Goal: Find contact information: Find contact information

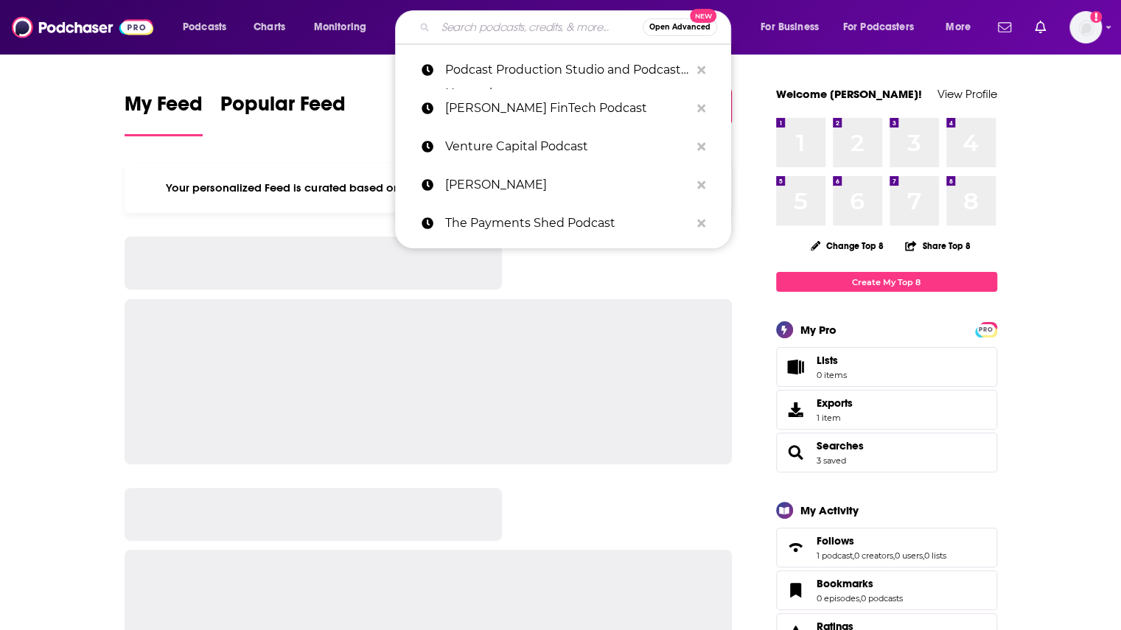
click at [578, 32] on input "Search podcasts, credits, & more..." at bounding box center [539, 27] width 207 height 24
paste input "The Accounting Podcast"
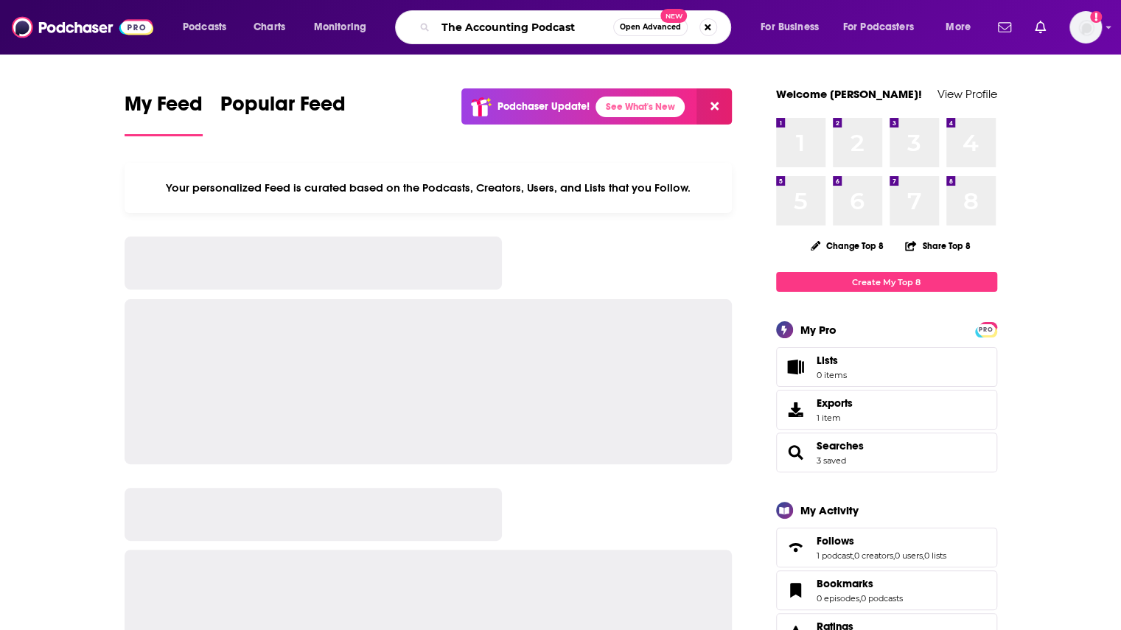
type input "The Accounting Podcast"
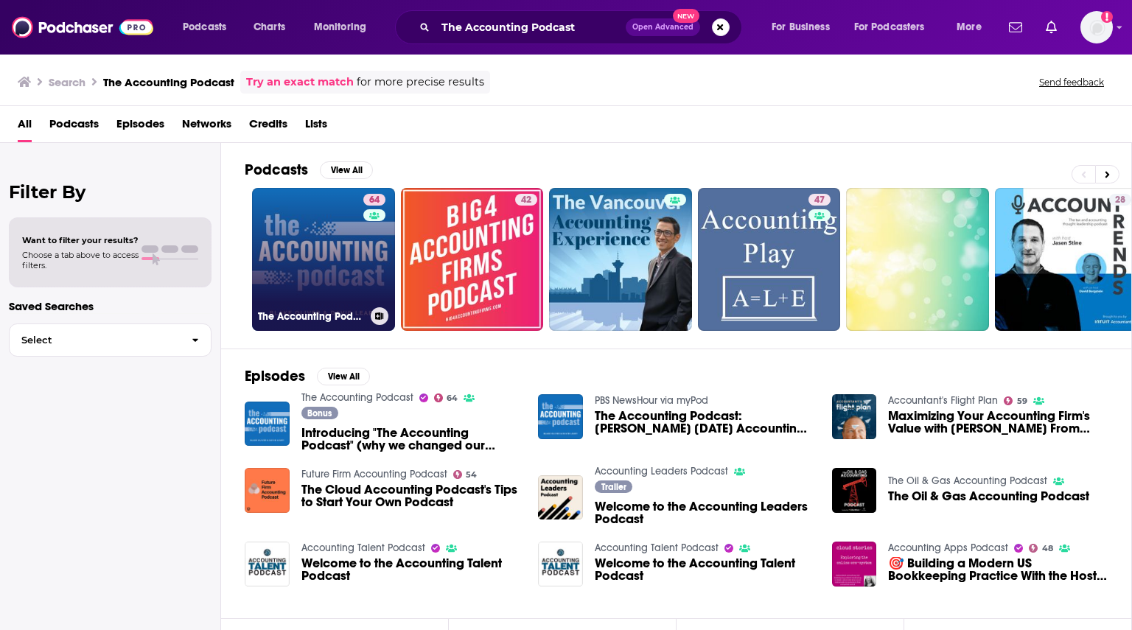
click at [363, 270] on div "64" at bounding box center [376, 250] width 26 height 113
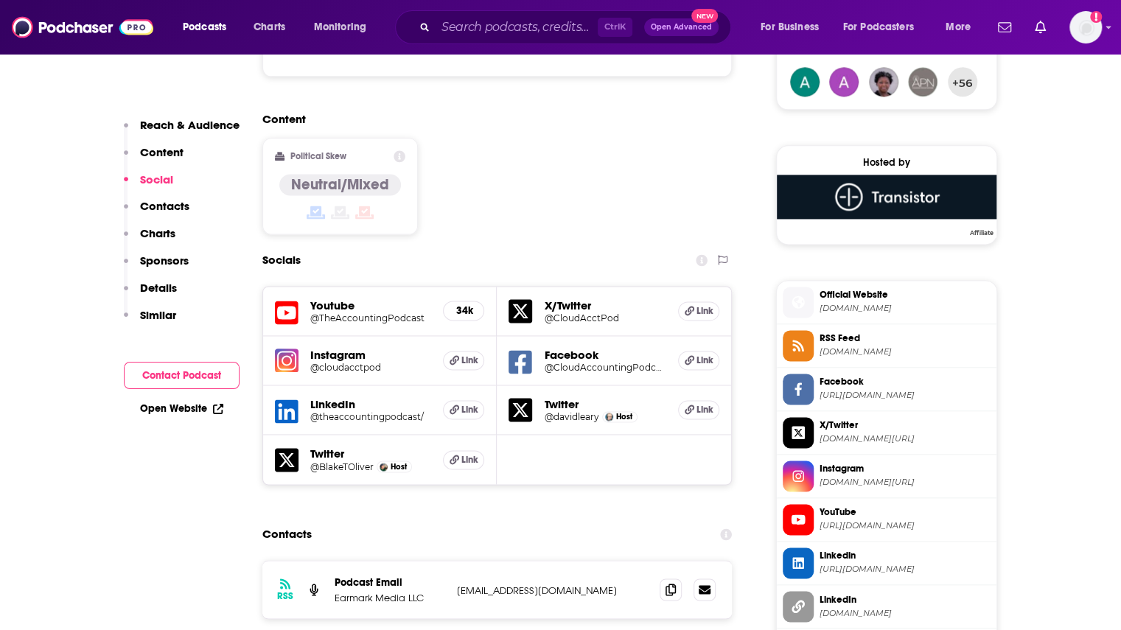
scroll to position [1179, 0]
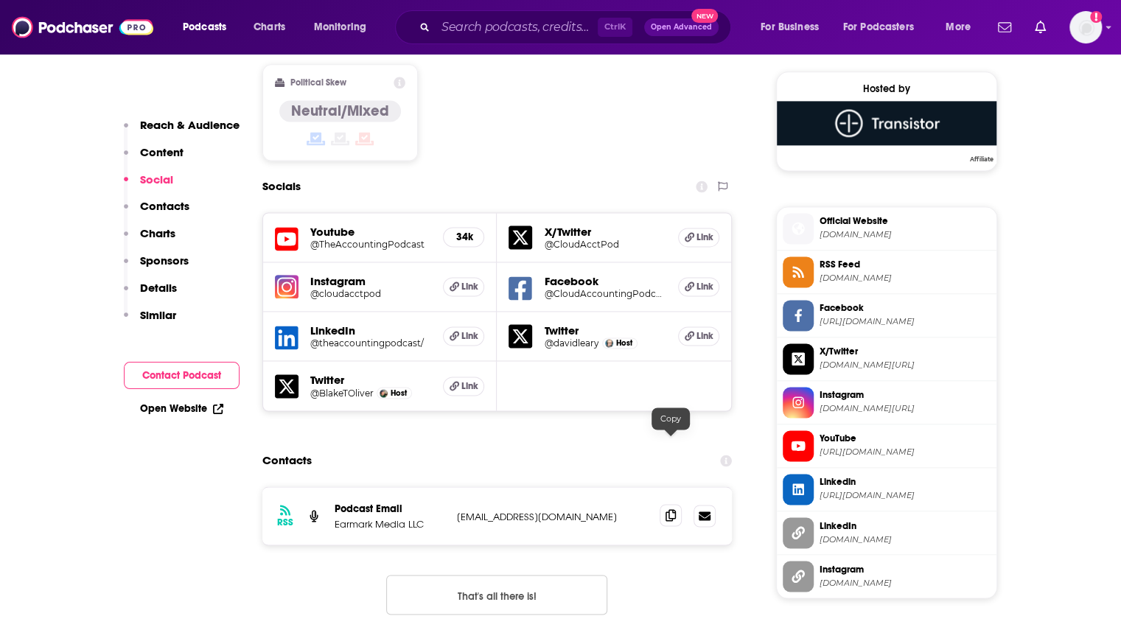
click at [666, 509] on icon at bounding box center [670, 515] width 10 height 12
